Goal: Information Seeking & Learning: Learn about a topic

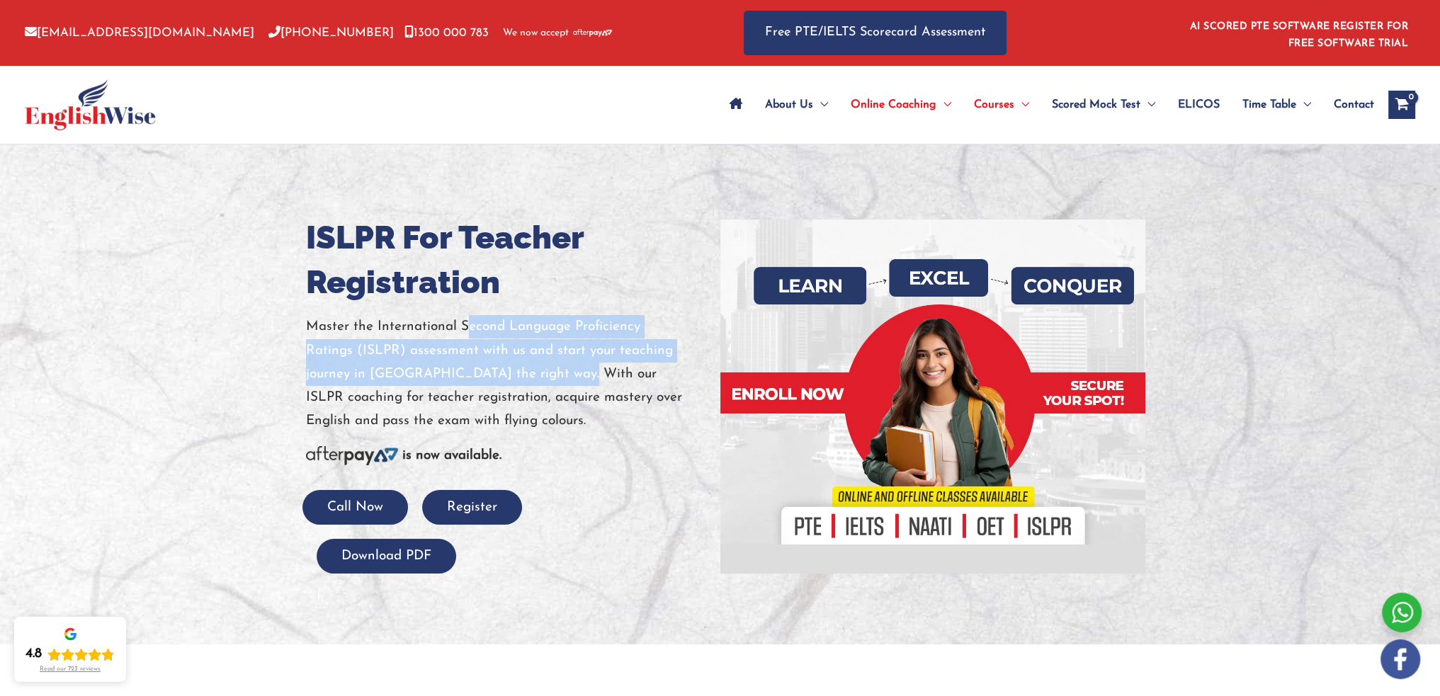
drag, startPoint x: 467, startPoint y: 322, endPoint x: 501, endPoint y: 371, distance: 59.5
click at [501, 371] on p "Master the International Second Language Proficiency Ratings (ISLPR) assessment…" at bounding box center [508, 374] width 404 height 118
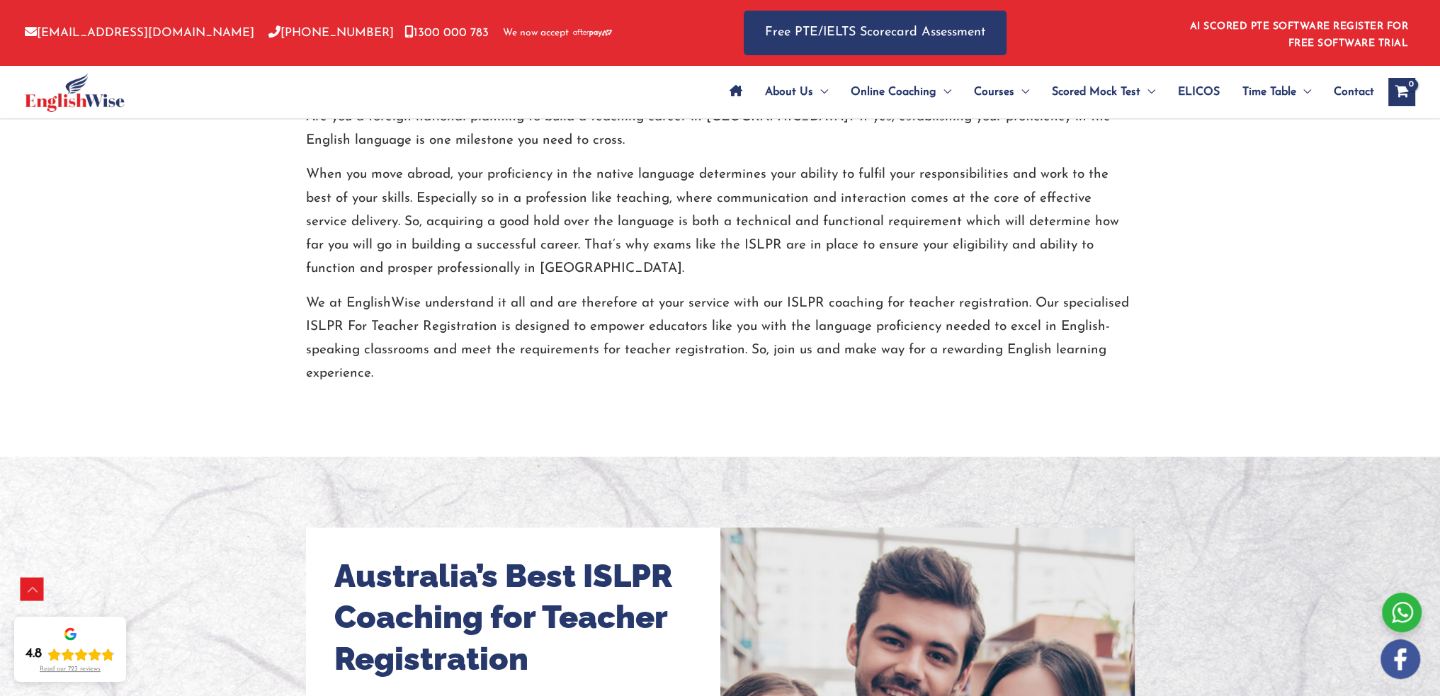
scroll to position [637, 0]
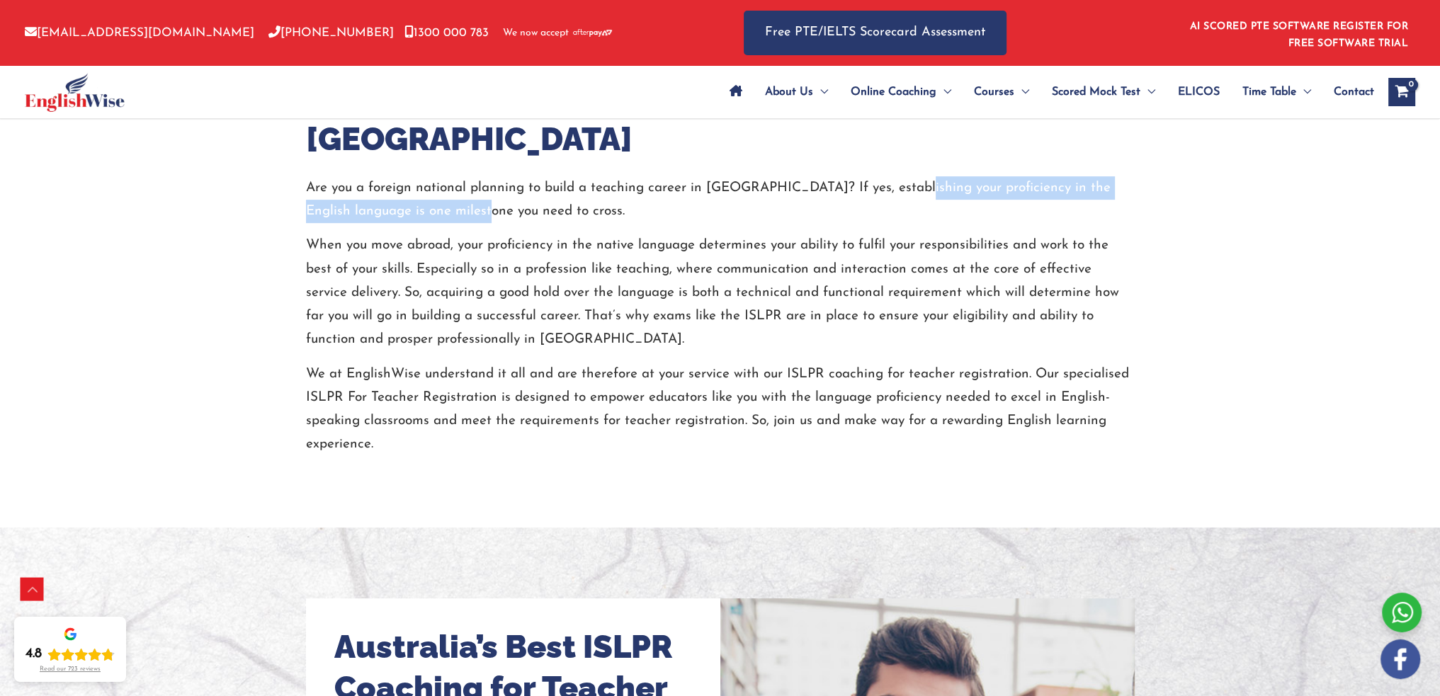
drag, startPoint x: 887, startPoint y: 183, endPoint x: 496, endPoint y: 207, distance: 392.4
click at [496, 207] on p "Are you a foreign national planning to build a teaching career in [GEOGRAPHIC_D…" at bounding box center [715, 199] width 818 height 47
click at [337, 257] on p "When you move abroad, your proficiency in the native language determines your a…" at bounding box center [720, 293] width 829 height 118
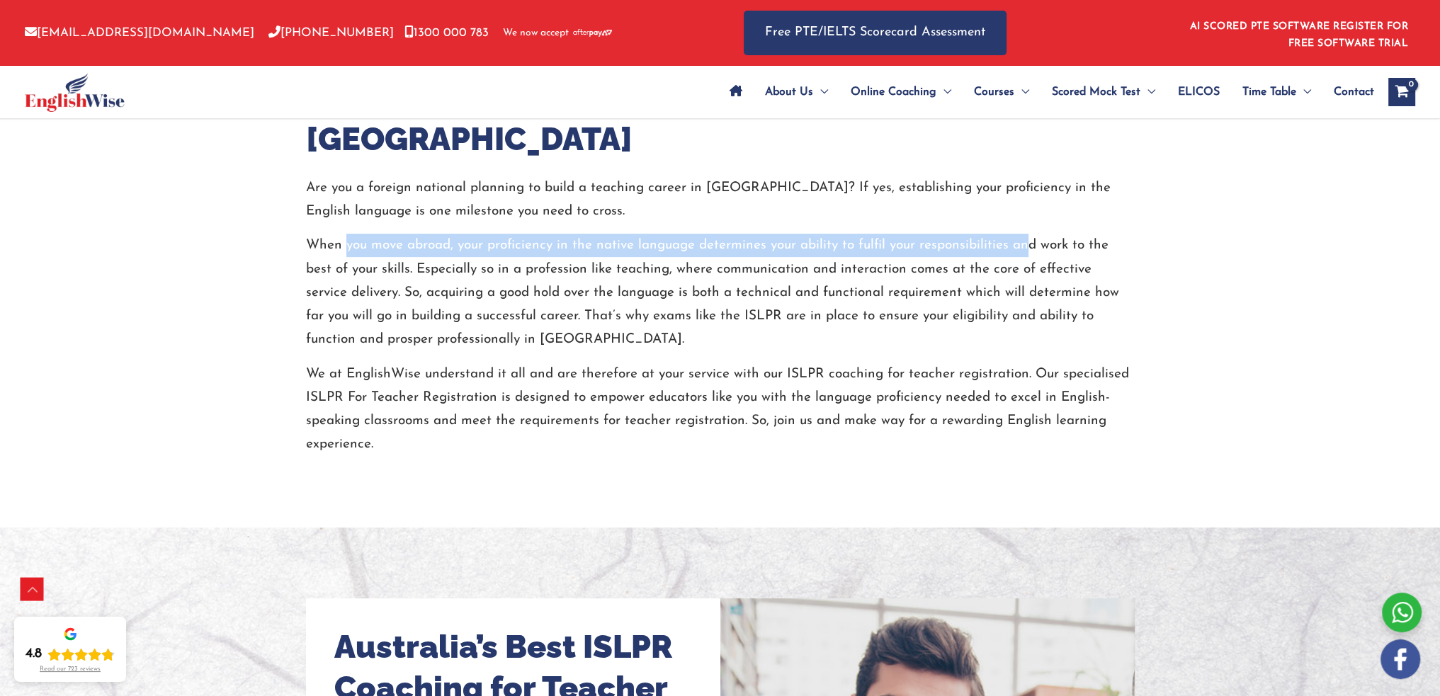
drag, startPoint x: 343, startPoint y: 245, endPoint x: 1017, endPoint y: 251, distance: 673.5
click at [1017, 251] on p "When you move abroad, your proficiency in the native language determines your a…" at bounding box center [720, 293] width 829 height 118
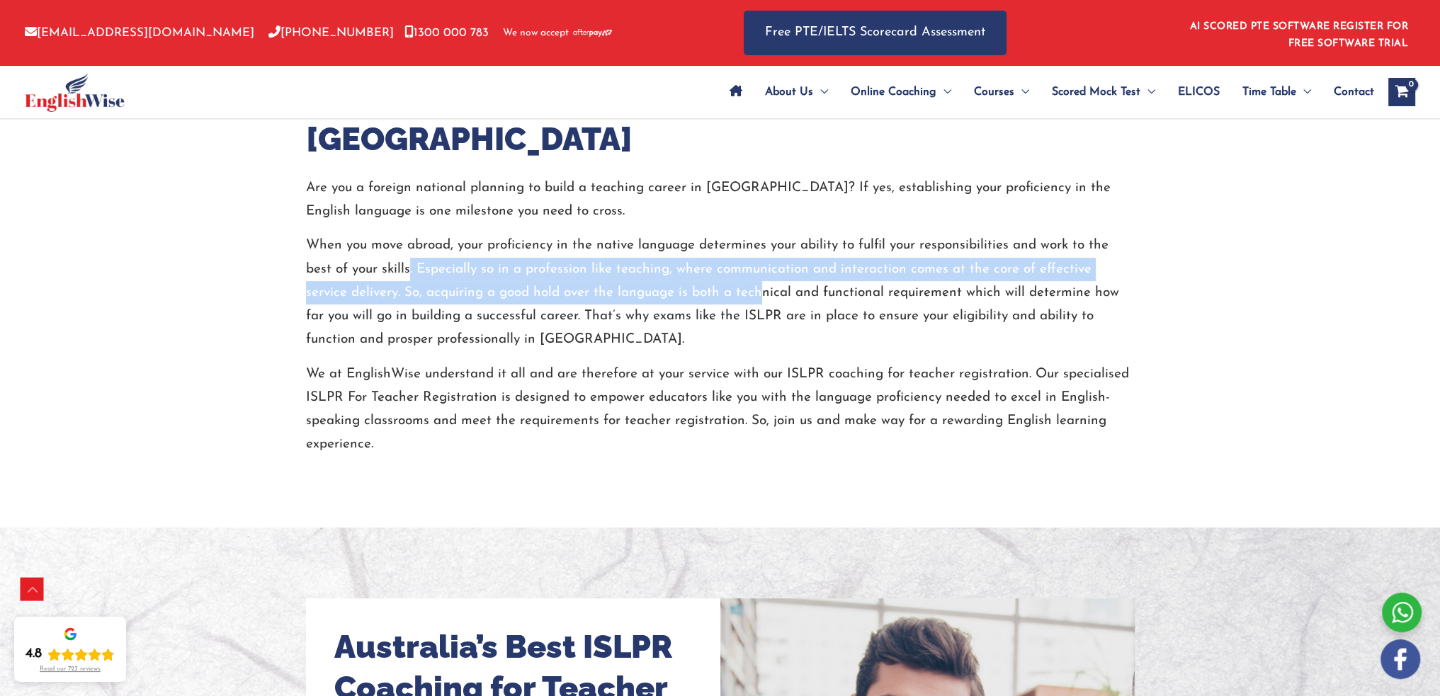
drag, startPoint x: 406, startPoint y: 270, endPoint x: 710, endPoint y: 297, distance: 305.0
click at [710, 297] on p "When you move abroad, your proficiency in the native language determines your a…" at bounding box center [720, 293] width 829 height 118
